Goal: Feedback & Contribution: Submit feedback/report problem

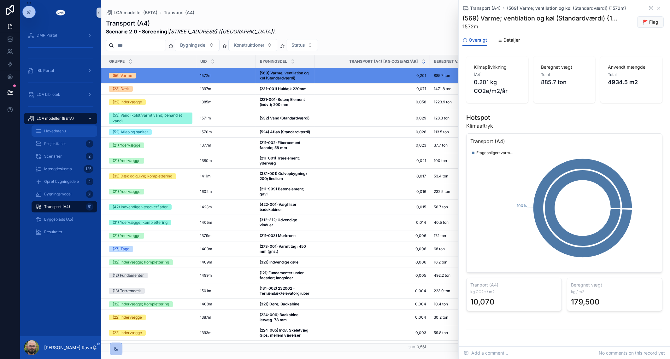
click at [52, 134] on div "Hovedmenu" at bounding box center [64, 131] width 58 height 10
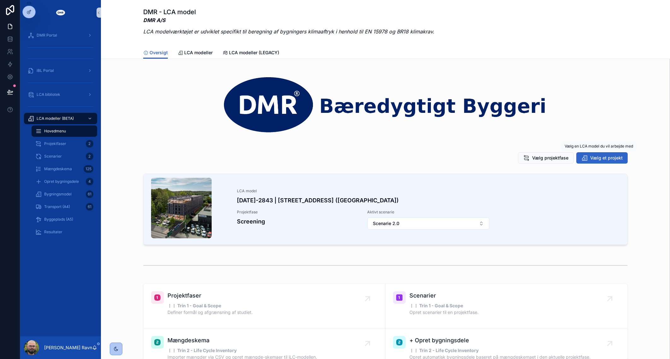
click at [598, 157] on span "Vælg et projekt" at bounding box center [606, 158] width 33 height 6
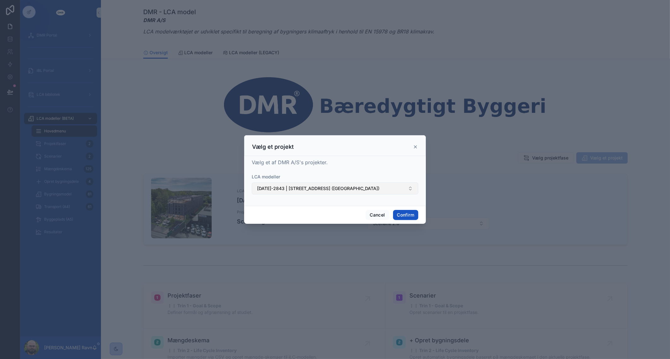
click at [372, 183] on button "[DATE]-2843 | [STREET_ADDRESS] ([GEOGRAPHIC_DATA])" at bounding box center [335, 189] width 167 height 12
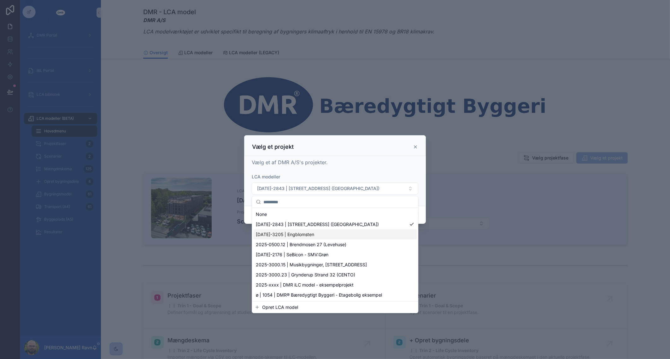
click at [362, 230] on div "[DATE]-3205 | Engblomsten" at bounding box center [334, 235] width 163 height 10
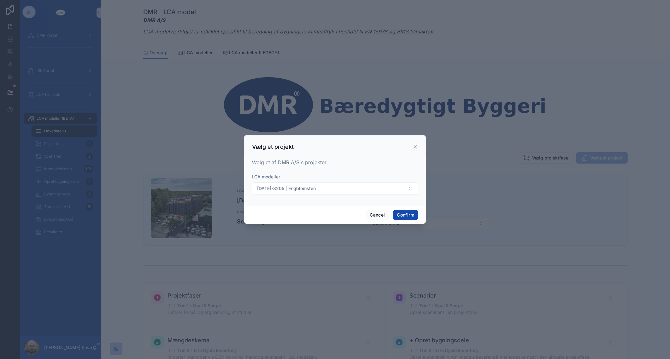
click at [403, 212] on button "Confirm" at bounding box center [405, 215] width 25 height 10
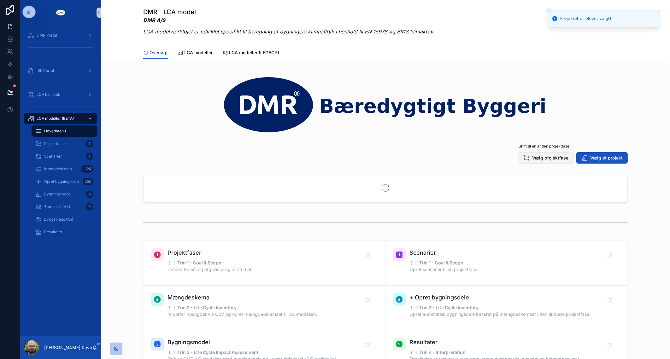
click at [532, 161] on button "Vælg projektfase" at bounding box center [546, 157] width 56 height 11
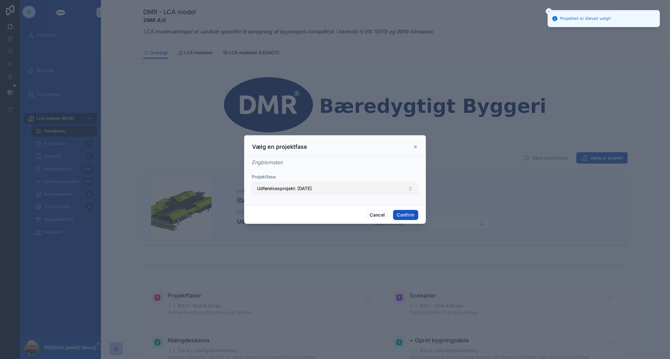
click at [397, 193] on button "Udførelsesprojekt: [DATE]" at bounding box center [335, 189] width 167 height 12
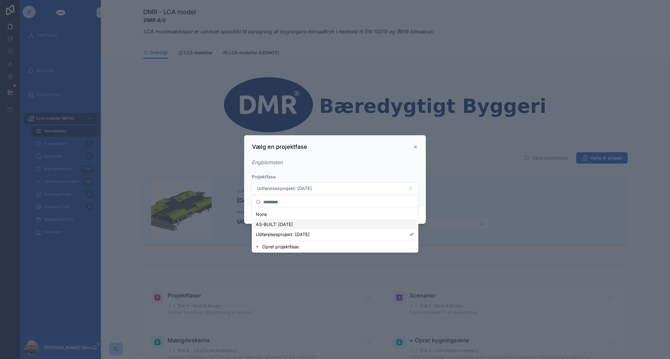
click at [352, 225] on div "AS-BUILT: [DATE]" at bounding box center [334, 225] width 163 height 10
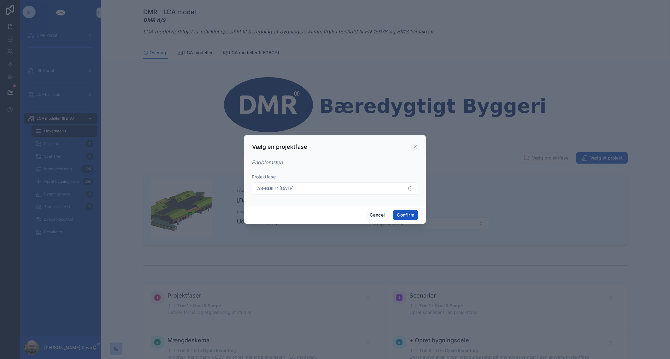
click at [399, 223] on div "Cancel Confirm" at bounding box center [335, 215] width 182 height 18
drag, startPoint x: 399, startPoint y: 223, endPoint x: 402, endPoint y: 218, distance: 5.8
click at [402, 218] on button "Confirm" at bounding box center [405, 215] width 25 height 10
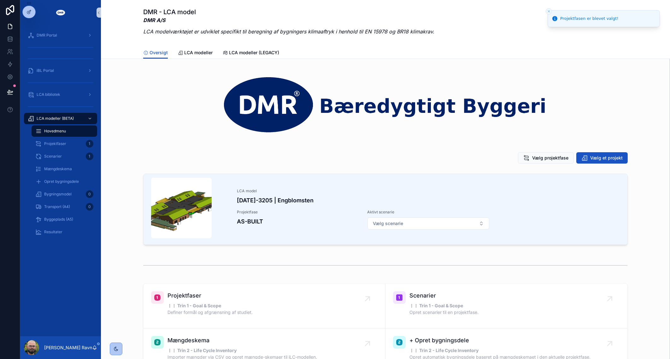
click at [468, 223] on button "Vælg scenarie" at bounding box center [429, 224] width 122 height 12
click at [446, 251] on div "Scenarie 1.0" at bounding box center [425, 249] width 119 height 10
click at [130, 239] on div "LCA model [DATE]-3205 | Engblomsten Projektfase AS-BUILT Aktivt scenarie Scenar…" at bounding box center [385, 210] width 559 height 79
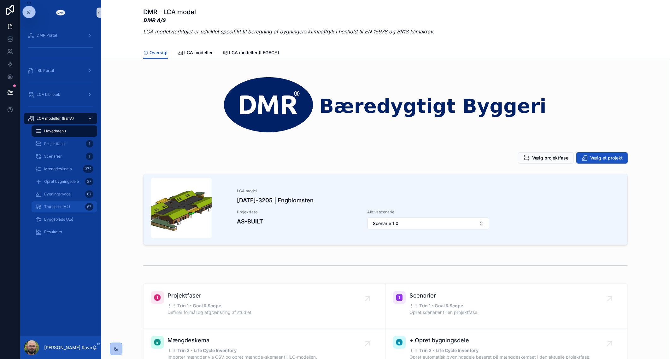
click at [76, 210] on div "Transport (A4) 67" at bounding box center [64, 207] width 58 height 10
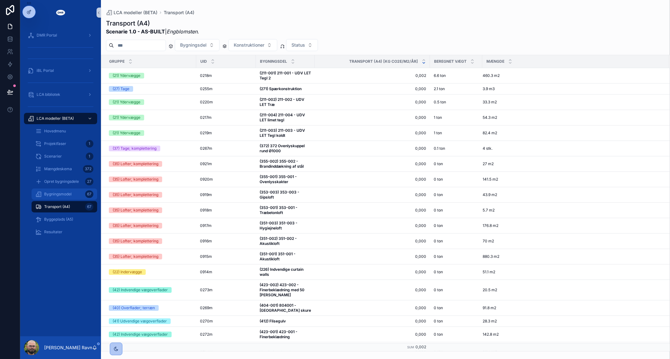
click at [77, 195] on div "Bygningsmodel 67" at bounding box center [64, 194] width 58 height 10
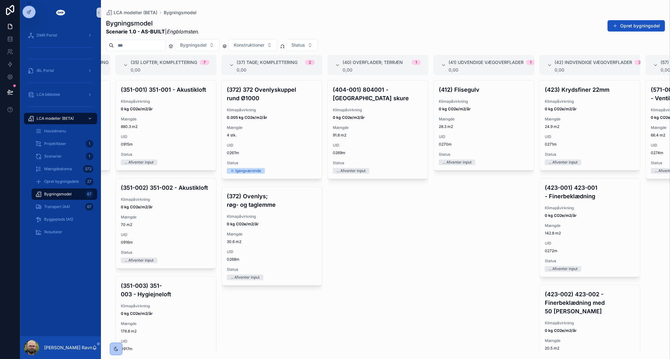
scroll to position [0, 1026]
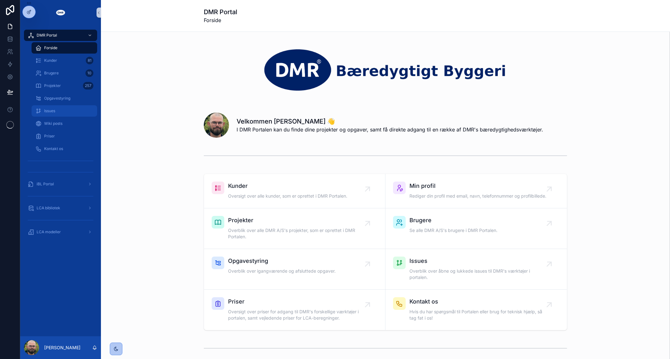
click at [55, 114] on div "Issues" at bounding box center [64, 111] width 58 height 10
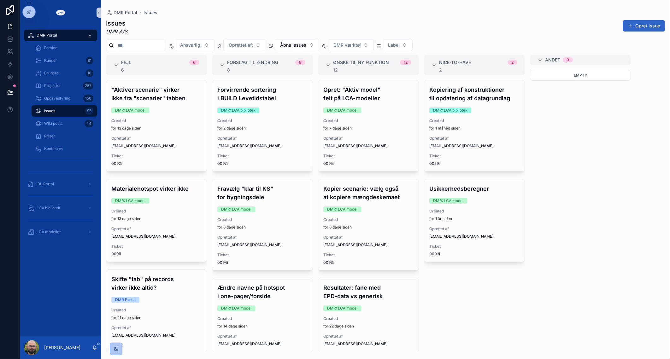
click at [640, 22] on button "Opret issue" at bounding box center [644, 25] width 42 height 11
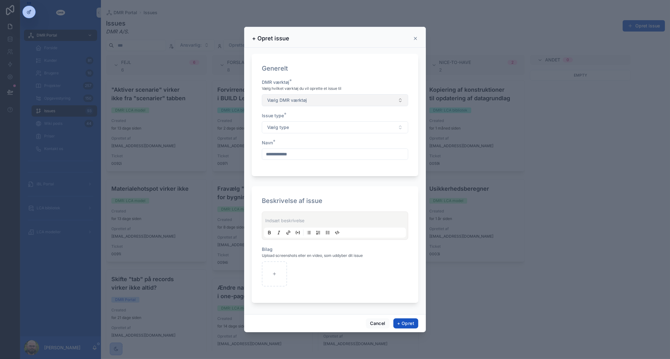
click at [345, 102] on button "Vælg DMR værktøj" at bounding box center [335, 100] width 146 height 12
click at [332, 144] on div "DMR: LCA bibliotek" at bounding box center [334, 144] width 143 height 9
click at [333, 100] on button "DMR: LCA bibliotek" at bounding box center [335, 100] width 146 height 12
click at [324, 127] on button "Vælg type" at bounding box center [335, 127] width 146 height 12
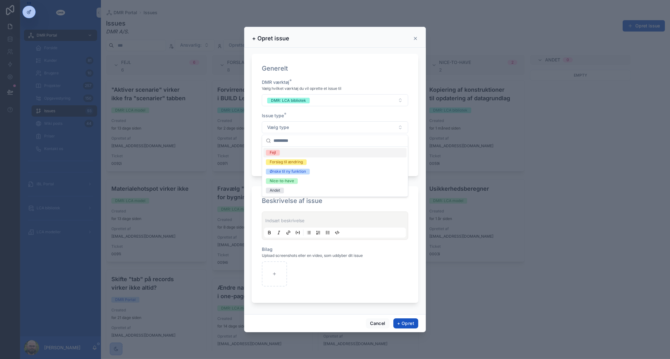
click at [319, 153] on div "Fejl" at bounding box center [334, 152] width 143 height 9
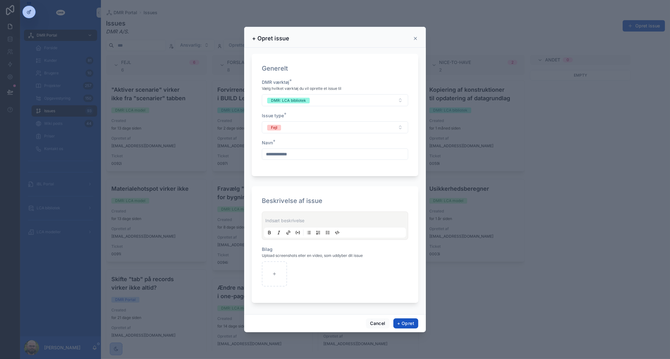
click at [310, 159] on div "scrollable content" at bounding box center [335, 154] width 146 height 11
click at [314, 154] on input "scrollable content" at bounding box center [335, 154] width 146 height 9
type input "**********"
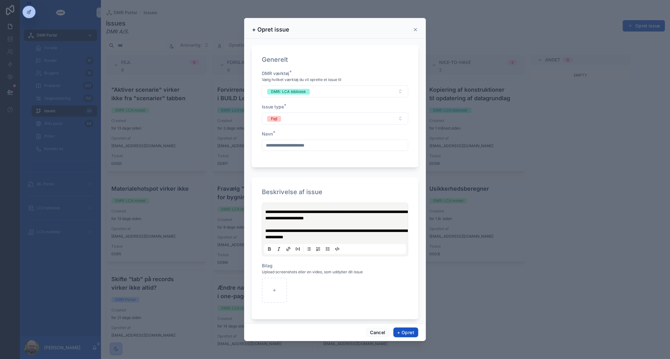
scroll to position [6, 0]
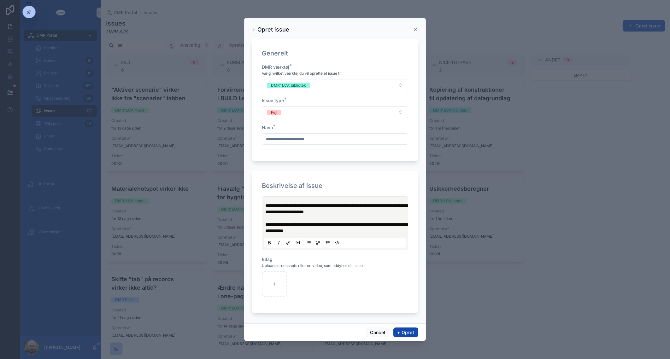
click at [405, 334] on button "+ Opret" at bounding box center [406, 333] width 25 height 10
